Goal: Information Seeking & Learning: Learn about a topic

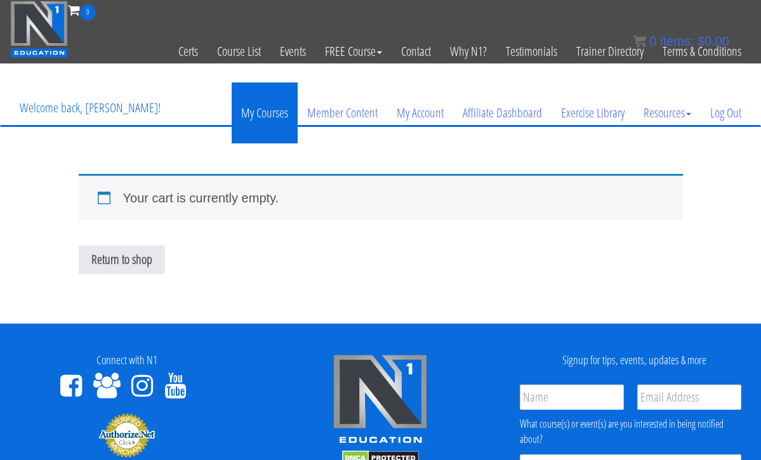
click at [271, 119] on link "My Courses" at bounding box center [265, 113] width 66 height 61
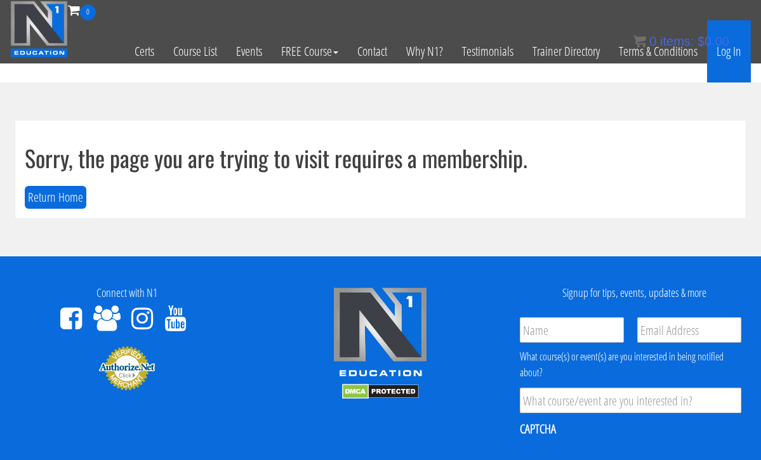
click at [732, 57] on link "Log In" at bounding box center [729, 51] width 44 height 62
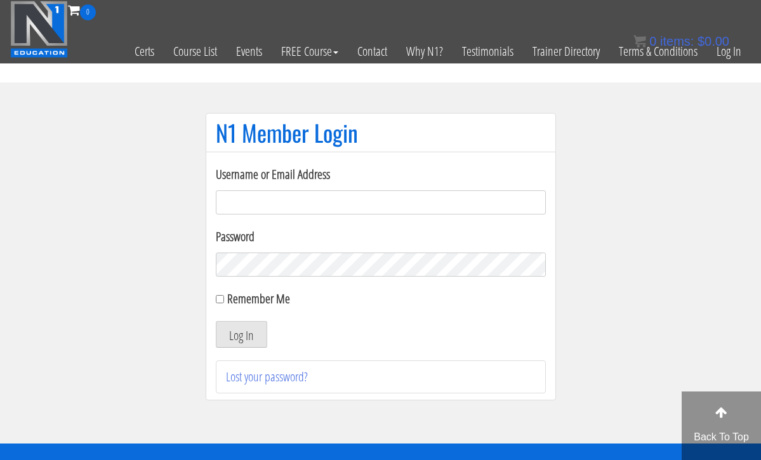
type input "hillary432@hotmail.com"
click at [241, 335] on button "Log In" at bounding box center [241, 334] width 51 height 27
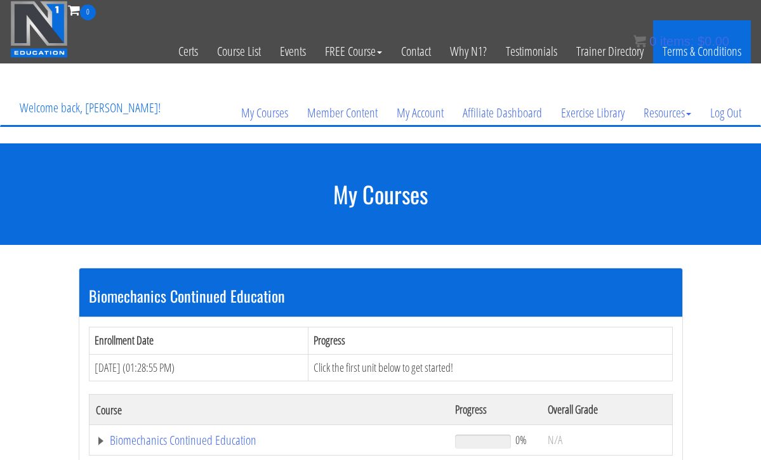
click at [732, 58] on link "Terms & Conditions" at bounding box center [702, 51] width 98 height 62
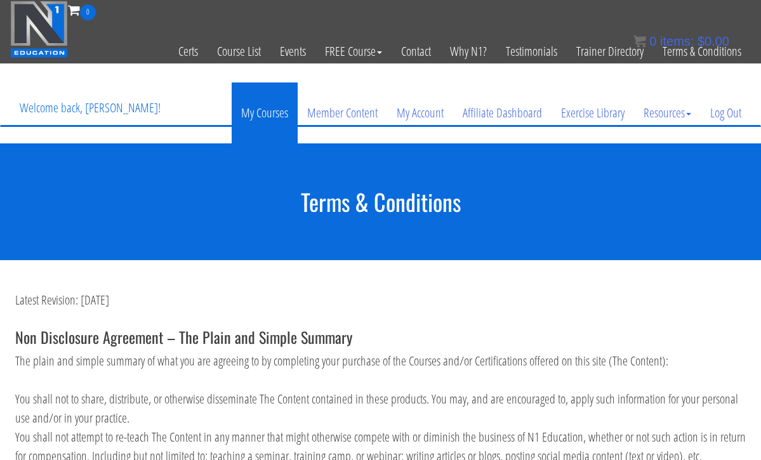
click at [283, 112] on link "My Courses" at bounding box center [265, 113] width 66 height 61
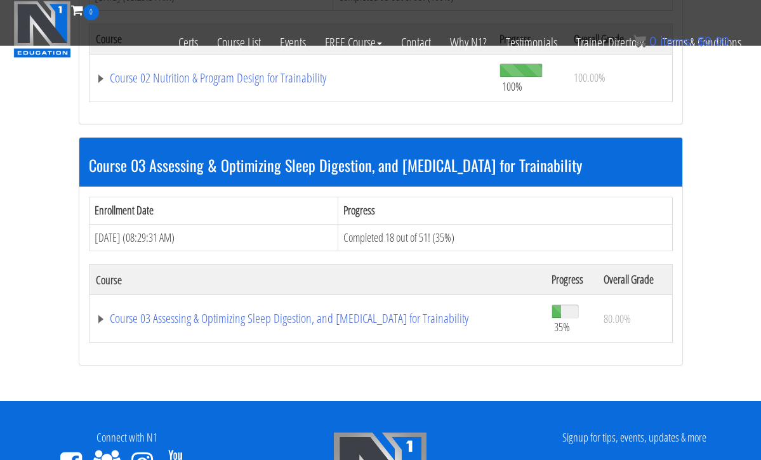
scroll to position [756, 0]
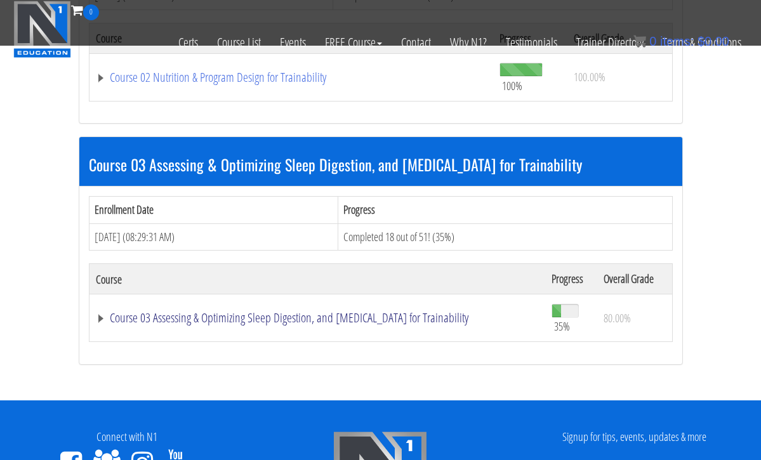
click at [254, 312] on link "Course 03 Assessing & Optimizing Sleep Digestion, and [MEDICAL_DATA] for Traina…" at bounding box center [317, 318] width 443 height 13
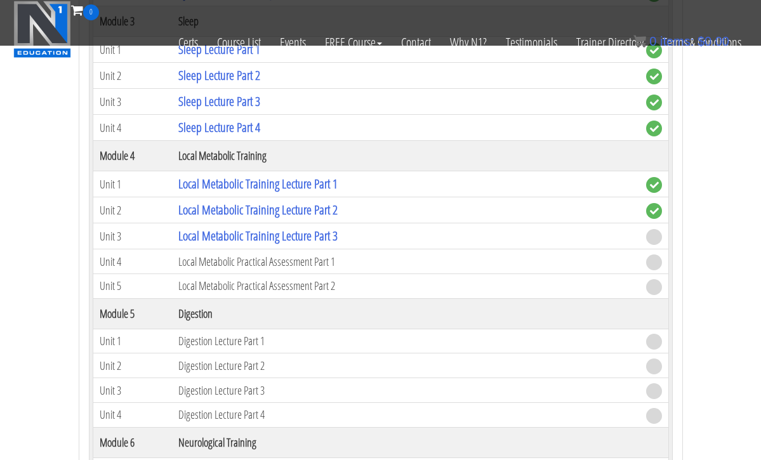
scroll to position [1471, 0]
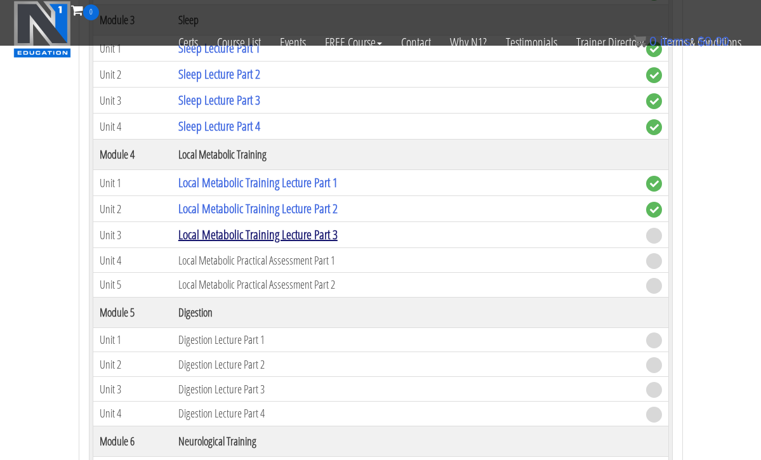
click at [328, 232] on link "Local Metabolic Training Lecture Part 3" at bounding box center [257, 234] width 159 height 17
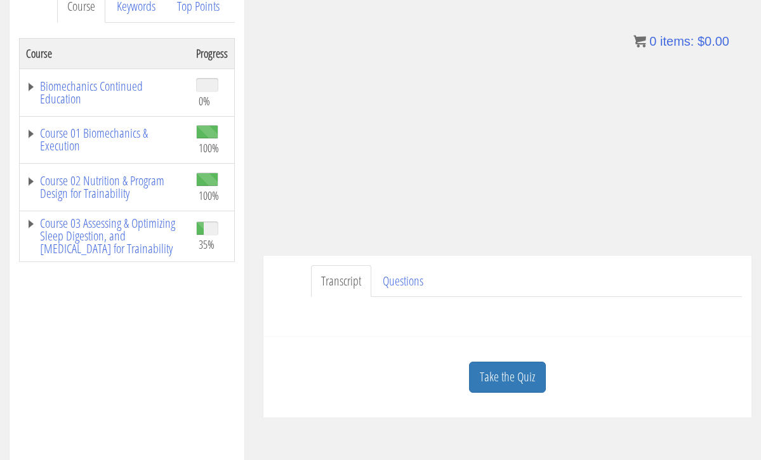
scroll to position [188, 0]
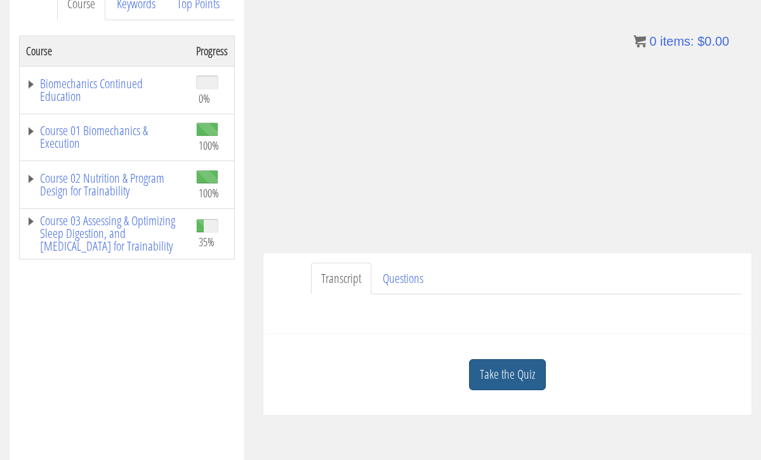
click at [499, 370] on link "Take the Quiz" at bounding box center [507, 374] width 77 height 31
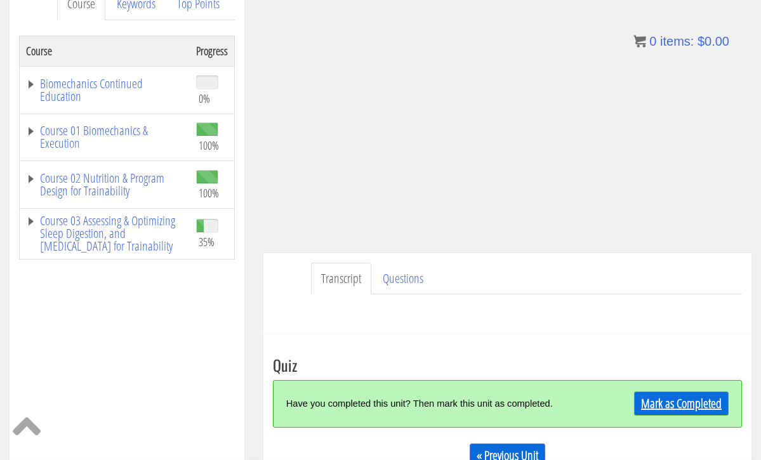
click at [648, 405] on link "Mark as Completed" at bounding box center [681, 404] width 95 height 24
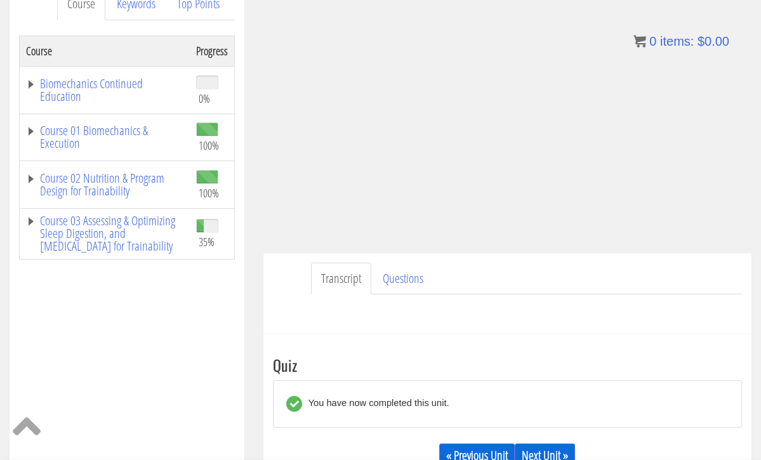
click at [544, 448] on link "Next Unit »" at bounding box center [545, 456] width 60 height 24
